Goal: Contribute content: Contribute content

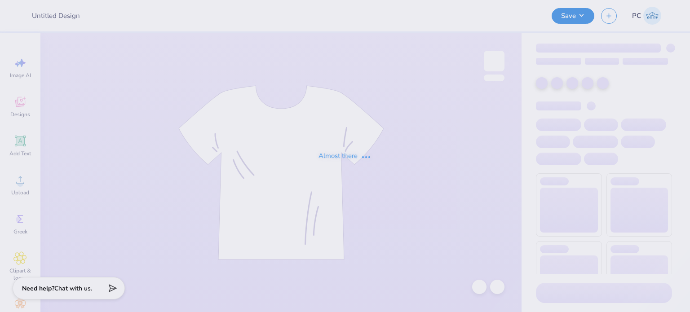
type input "Cheaper Varsity Hoodie"
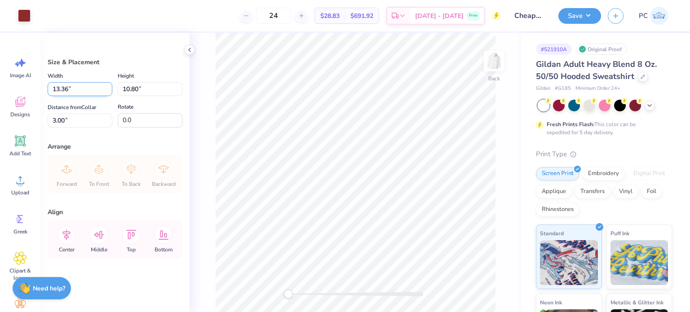
drag, startPoint x: 75, startPoint y: 89, endPoint x: 51, endPoint y: 90, distance: 23.8
click at [51, 90] on input "13.36" at bounding box center [80, 89] width 65 height 14
type input "12.50"
type input "10.10"
type input "3.35"
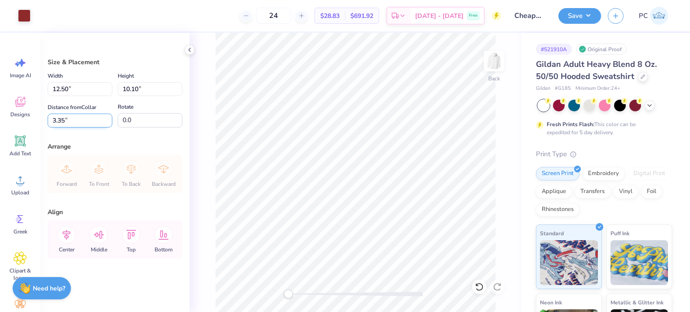
drag, startPoint x: 86, startPoint y: 120, endPoint x: 54, endPoint y: 117, distance: 32.0
click at [54, 117] on input "3.35" at bounding box center [80, 121] width 65 height 14
type input "3.00"
click at [129, 145] on div "Arrange" at bounding box center [115, 146] width 135 height 9
click at [586, 18] on button "Save" at bounding box center [579, 15] width 43 height 16
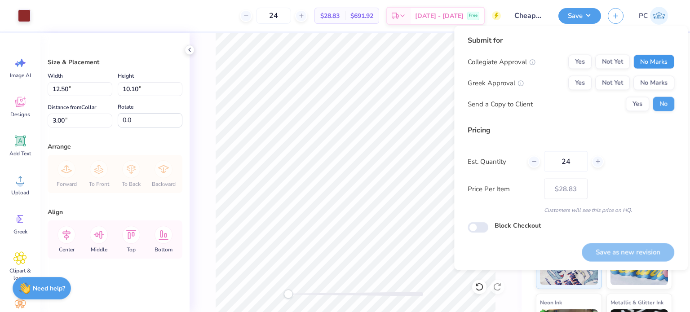
click at [656, 69] on button "No Marks" at bounding box center [653, 62] width 41 height 14
click at [657, 88] on button "No Marks" at bounding box center [653, 83] width 41 height 14
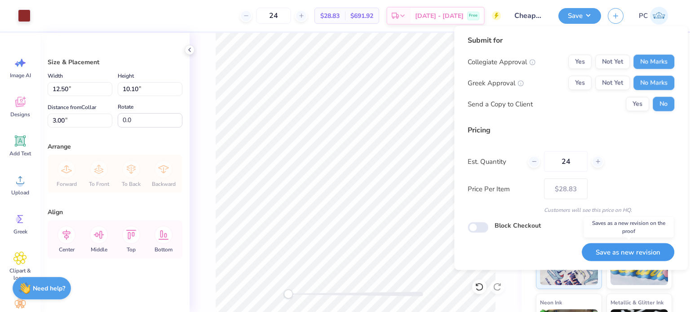
click at [625, 251] on button "Save as new revision" at bounding box center [628, 252] width 93 height 18
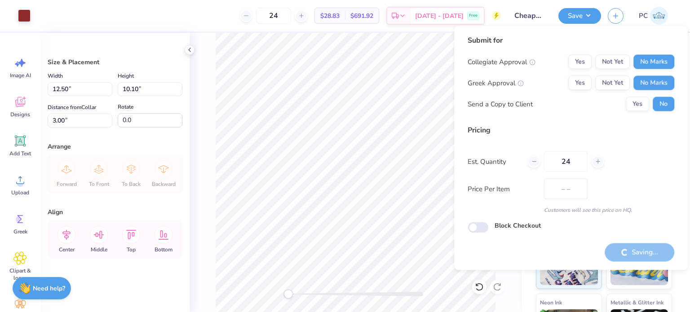
type input "$28.83"
